Goal: Book appointment/travel/reservation

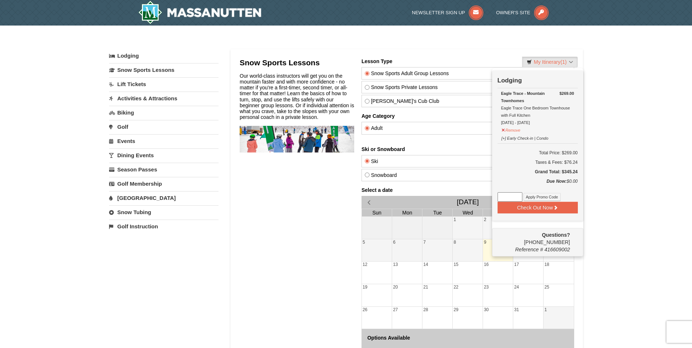
click at [422, 44] on div "Categories My Itinerary (1) Check Out Now Lodging $269.00 [GEOGRAPHIC_DATA] - M…" at bounding box center [346, 45] width 475 height 7
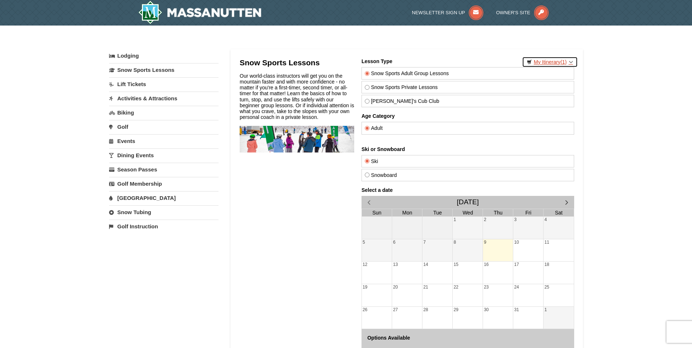
click at [555, 60] on link "My Itinerary (1)" at bounding box center [549, 62] width 55 height 11
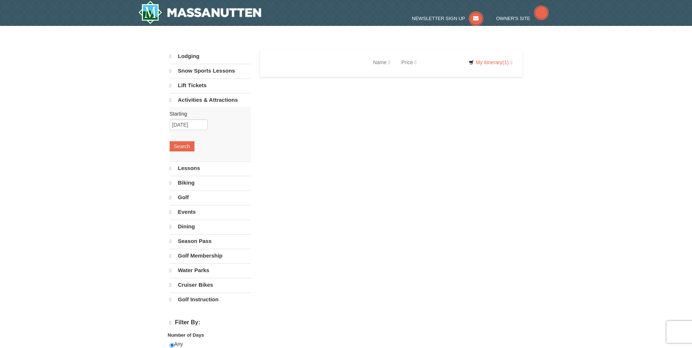
select select "10"
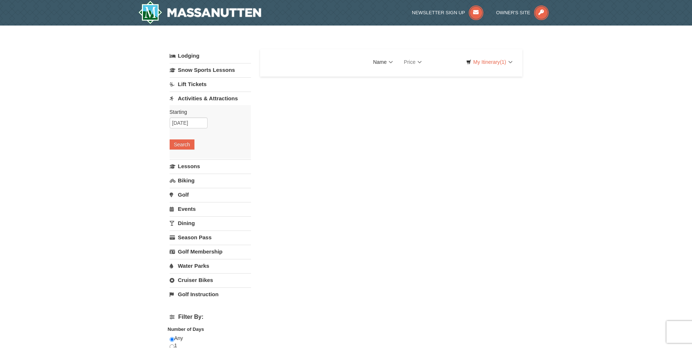
select select "10"
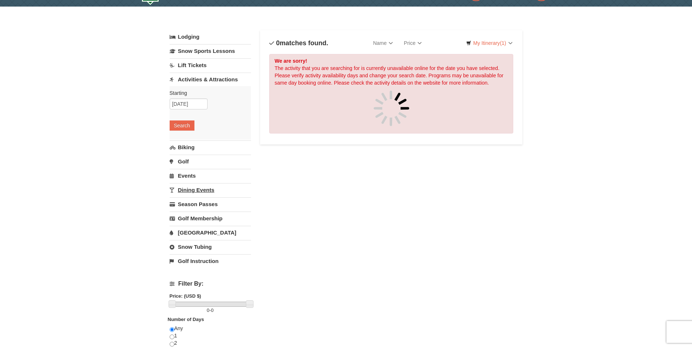
scroll to position [37, 0]
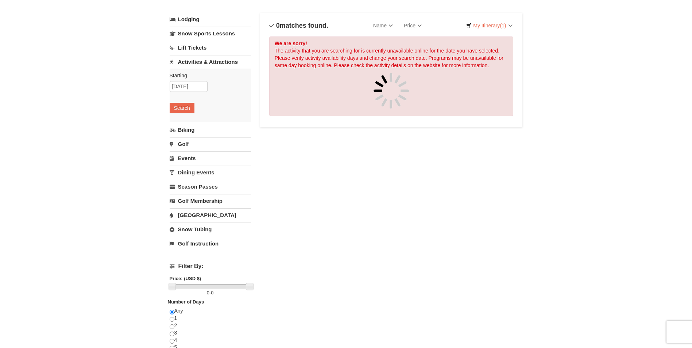
click at [208, 177] on link "Dining Events" at bounding box center [210, 173] width 81 height 14
click at [185, 166] on button "Search" at bounding box center [182, 165] width 25 height 10
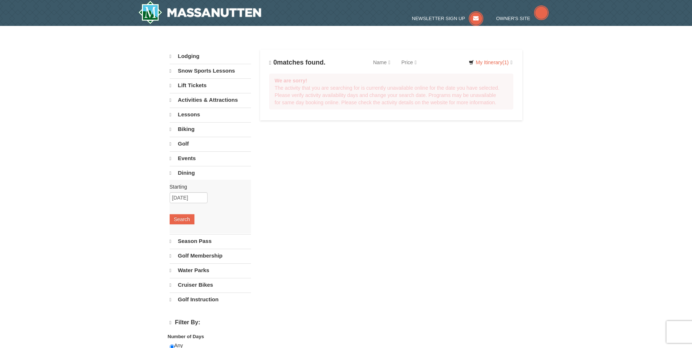
select select "10"
